Goal: Navigation & Orientation: Find specific page/section

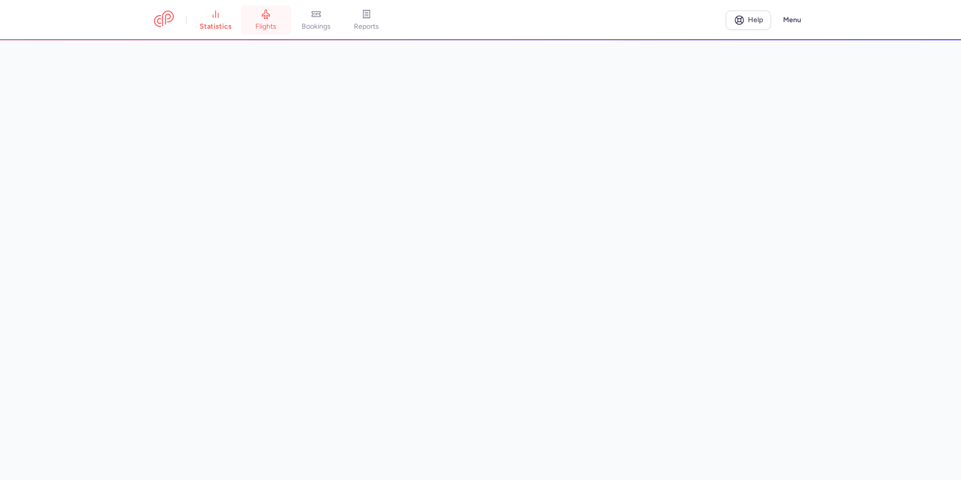
click at [269, 19] on icon at bounding box center [266, 14] width 8 height 9
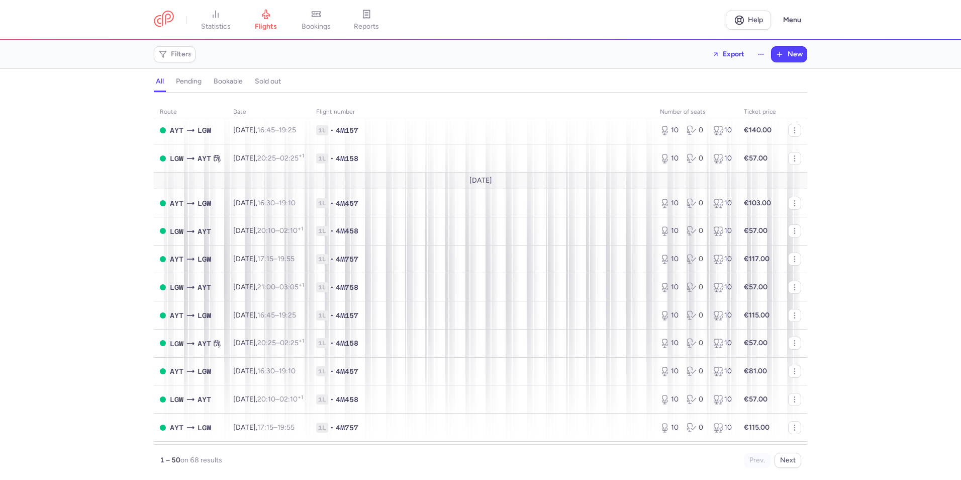
scroll to position [1056, 0]
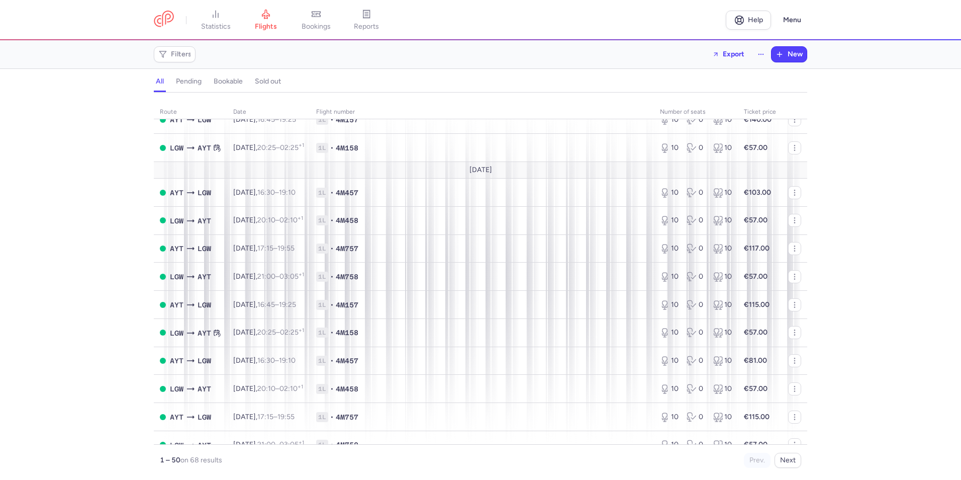
click at [867, 190] on div "route date Flight number number of seats Ticket price [DATE] AYT LGW [DATE] 16:…" at bounding box center [480, 289] width 961 height 381
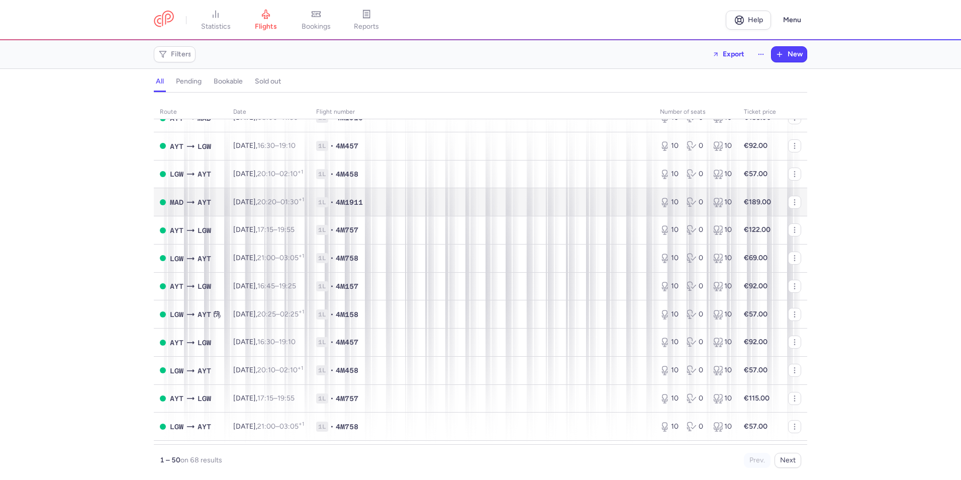
scroll to position [352, 0]
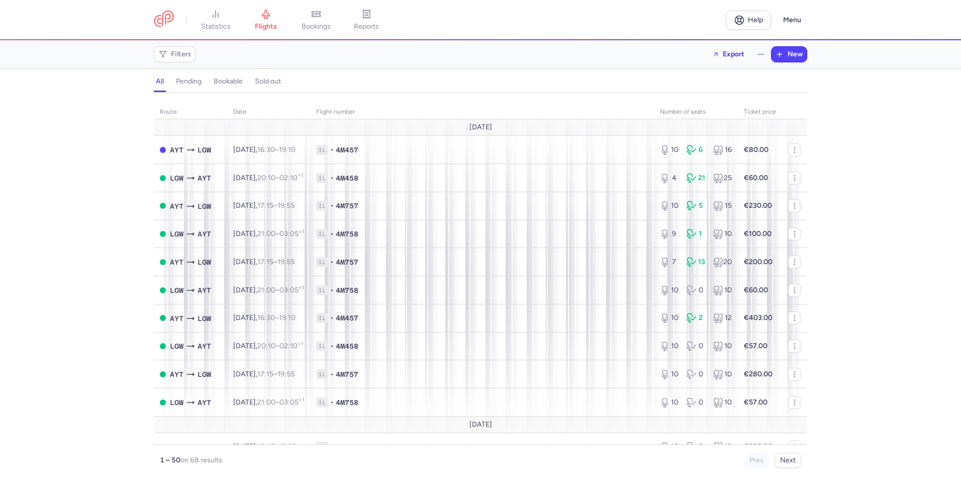
click at [884, 226] on div "route date Flight number number of seats Ticket price [DATE] AYT LGW [DATE] 16:…" at bounding box center [480, 289] width 961 height 381
click at [211, 31] on link "statistics" at bounding box center [216, 20] width 50 height 22
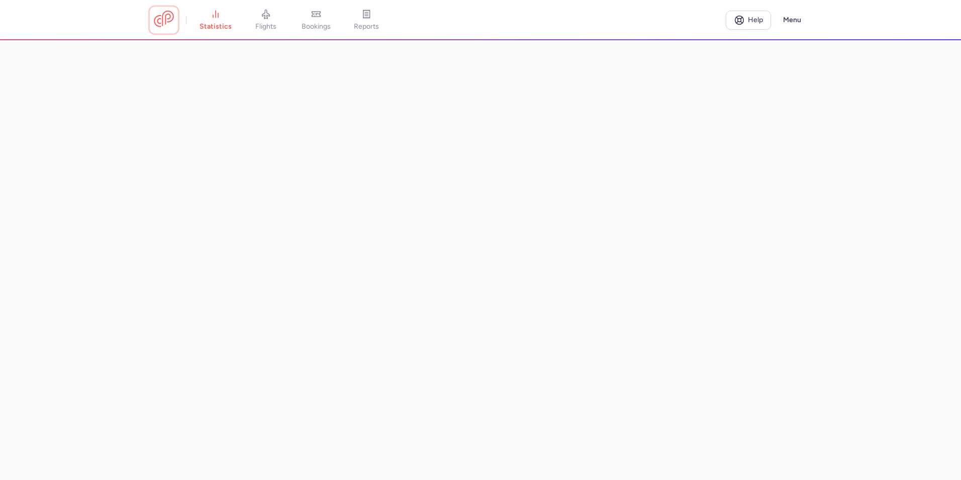
click at [162, 21] on link at bounding box center [164, 20] width 20 height 19
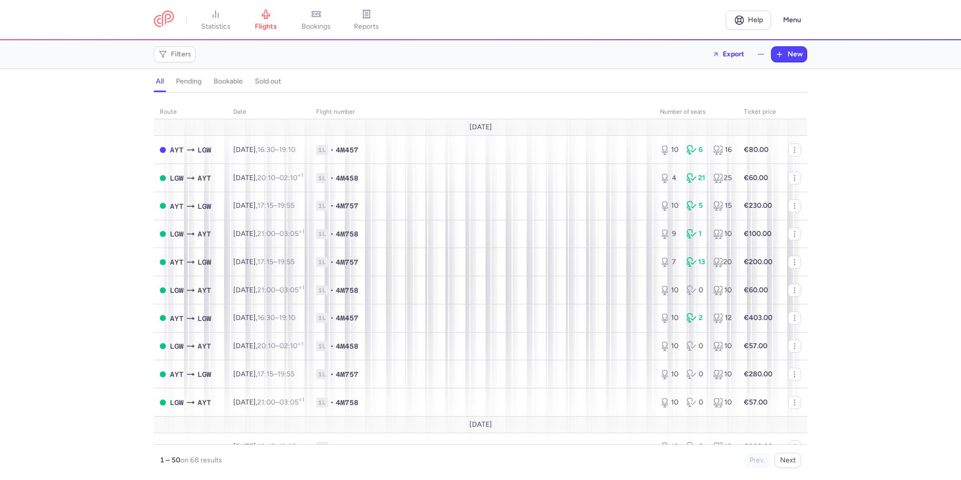
click at [279, 81] on h4 "sold out" at bounding box center [268, 81] width 26 height 9
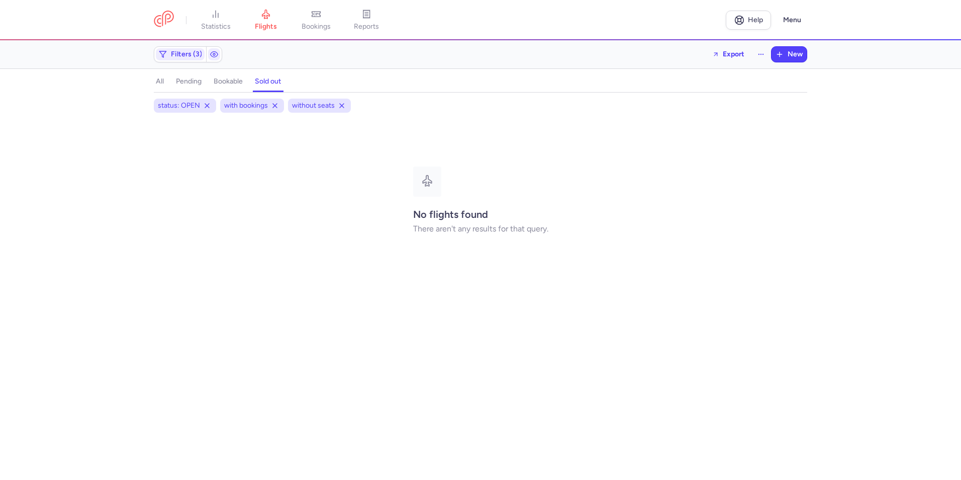
click at [253, 86] on button "bookable" at bounding box center [268, 81] width 30 height 13
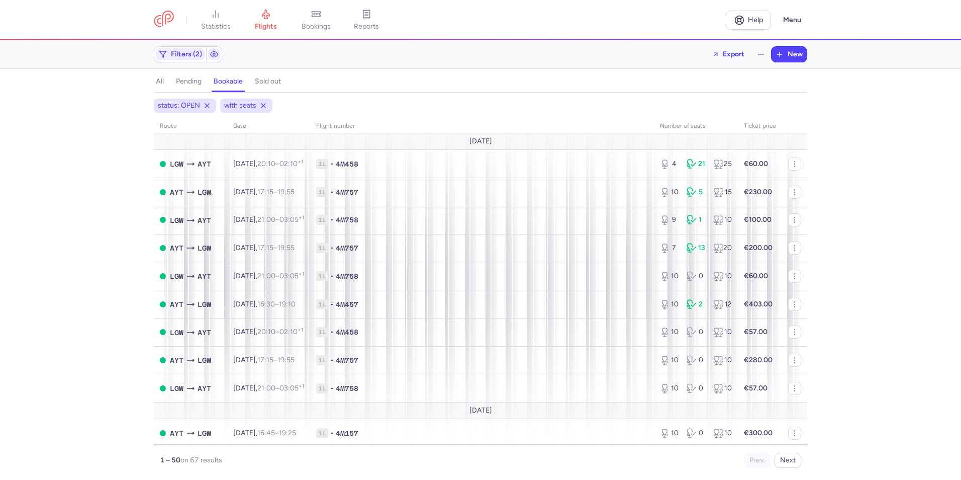
click at [176, 84] on h4 "pending" at bounding box center [189, 81] width 26 height 9
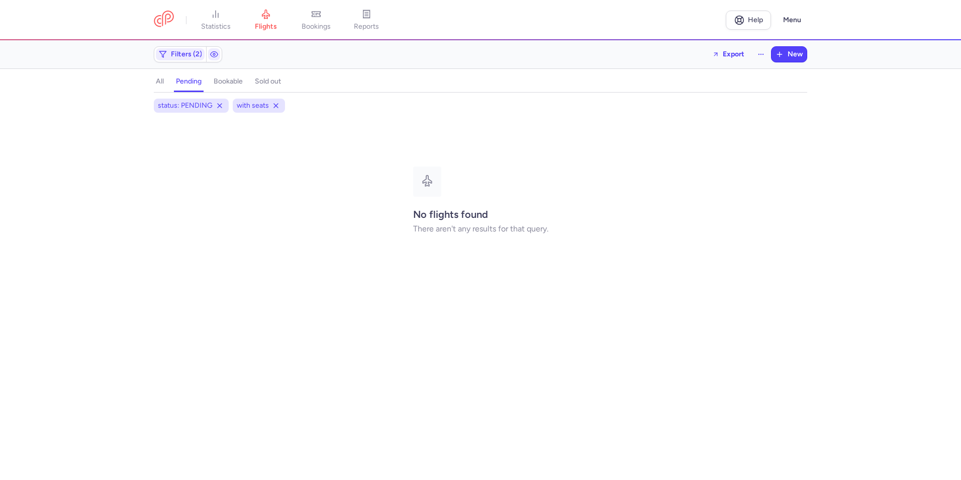
click at [157, 81] on h4 "all" at bounding box center [160, 81] width 8 height 9
